Goal: Register for event/course

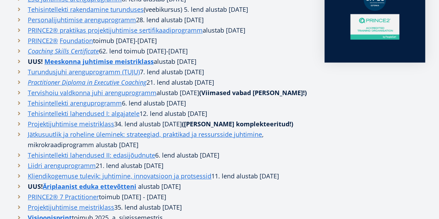
scroll to position [278, 0]
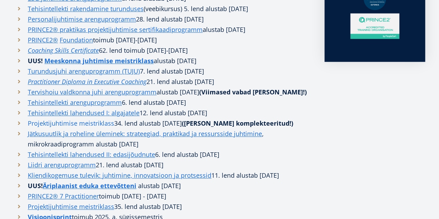
click at [90, 129] on link "Projektijuhtimise meistriklass" at bounding box center [71, 123] width 87 height 10
click at [72, 129] on link "Projektijuhtimise meistriklass" at bounding box center [71, 123] width 87 height 10
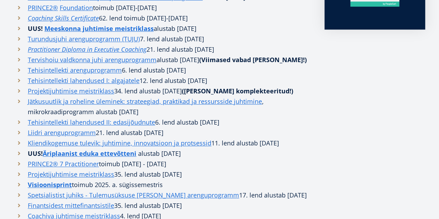
scroll to position [382, 0]
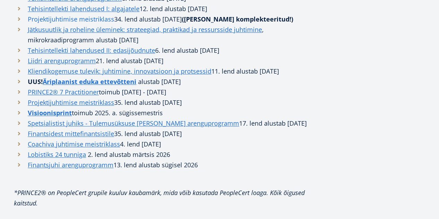
click at [92, 24] on link "Projektijuhtimise meistriklass" at bounding box center [71, 19] width 87 height 10
